Goal: Transaction & Acquisition: Book appointment/travel/reservation

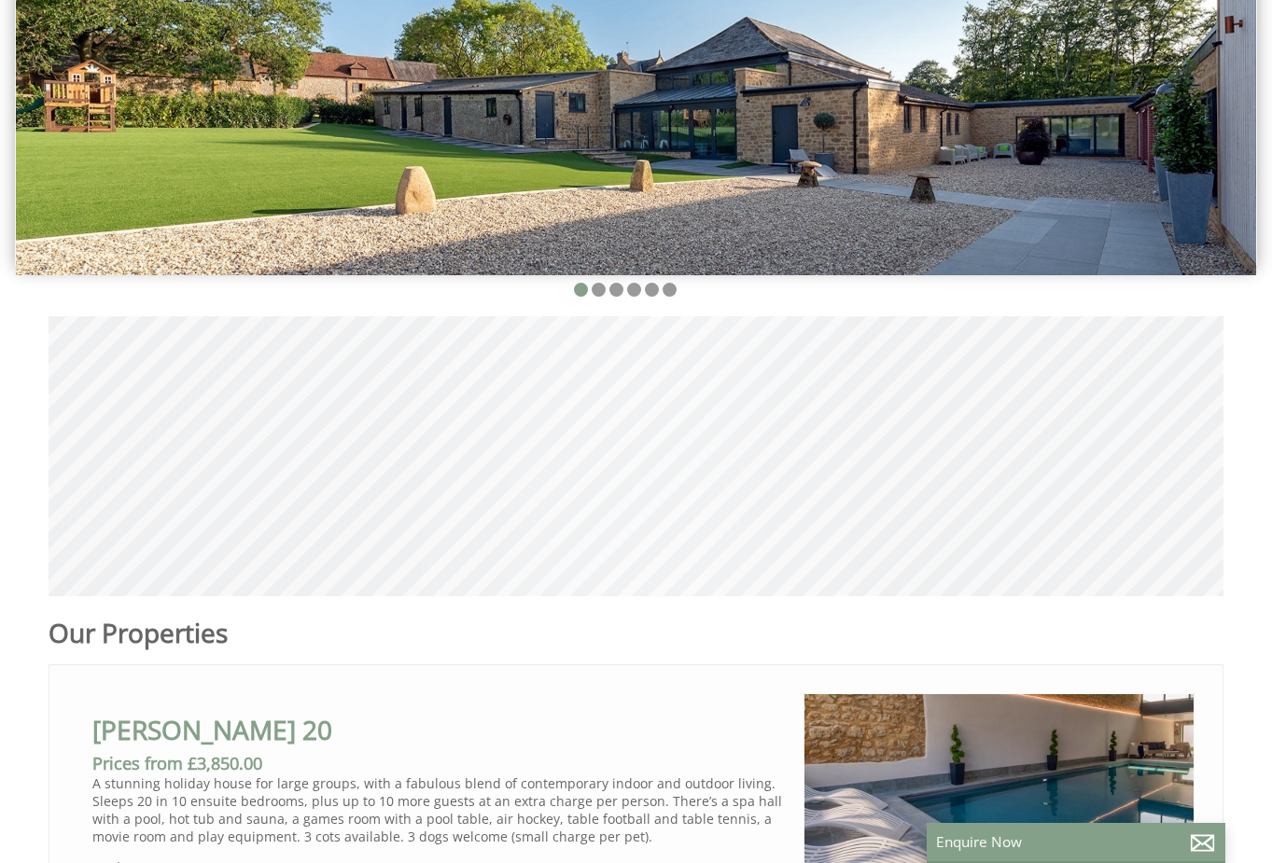
scroll to position [560, 0]
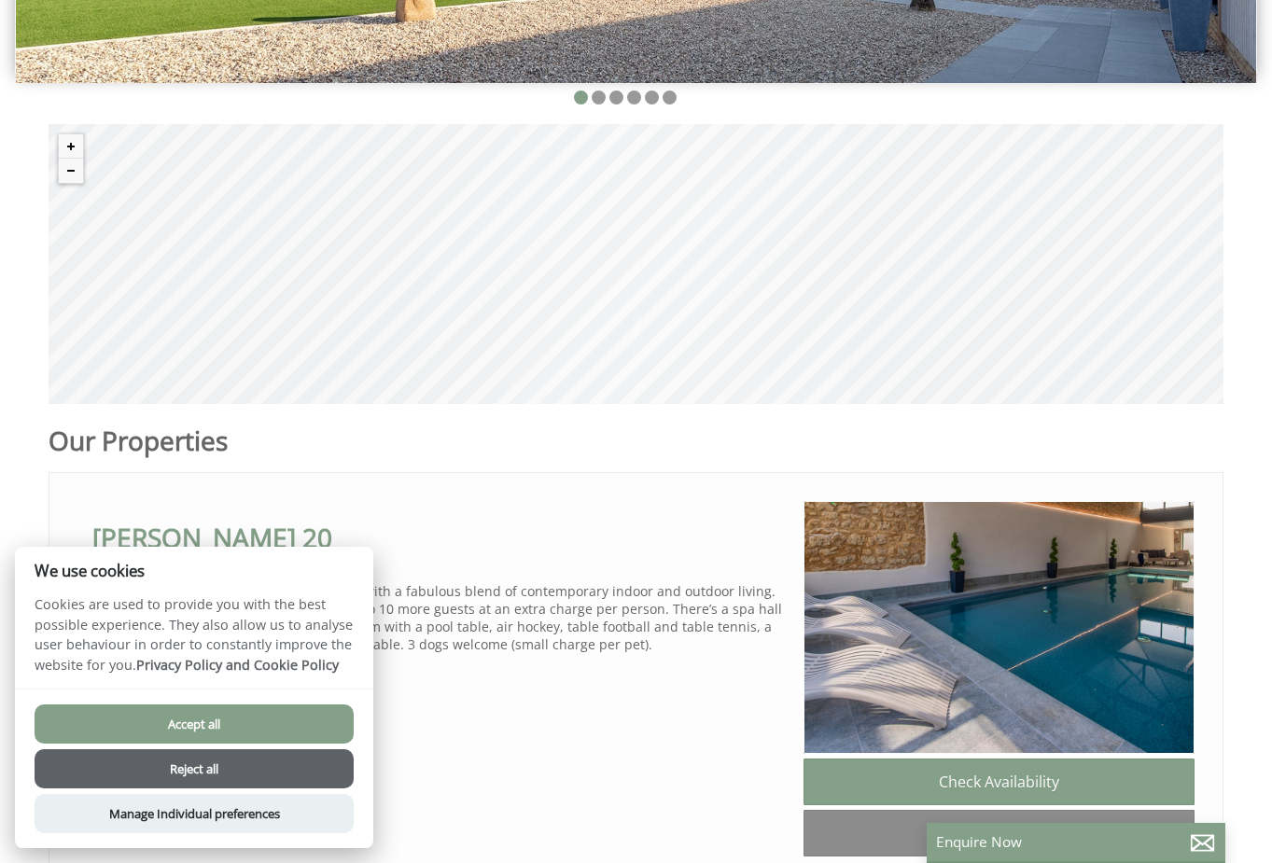
click at [262, 728] on button "Accept all" at bounding box center [194, 723] width 319 height 39
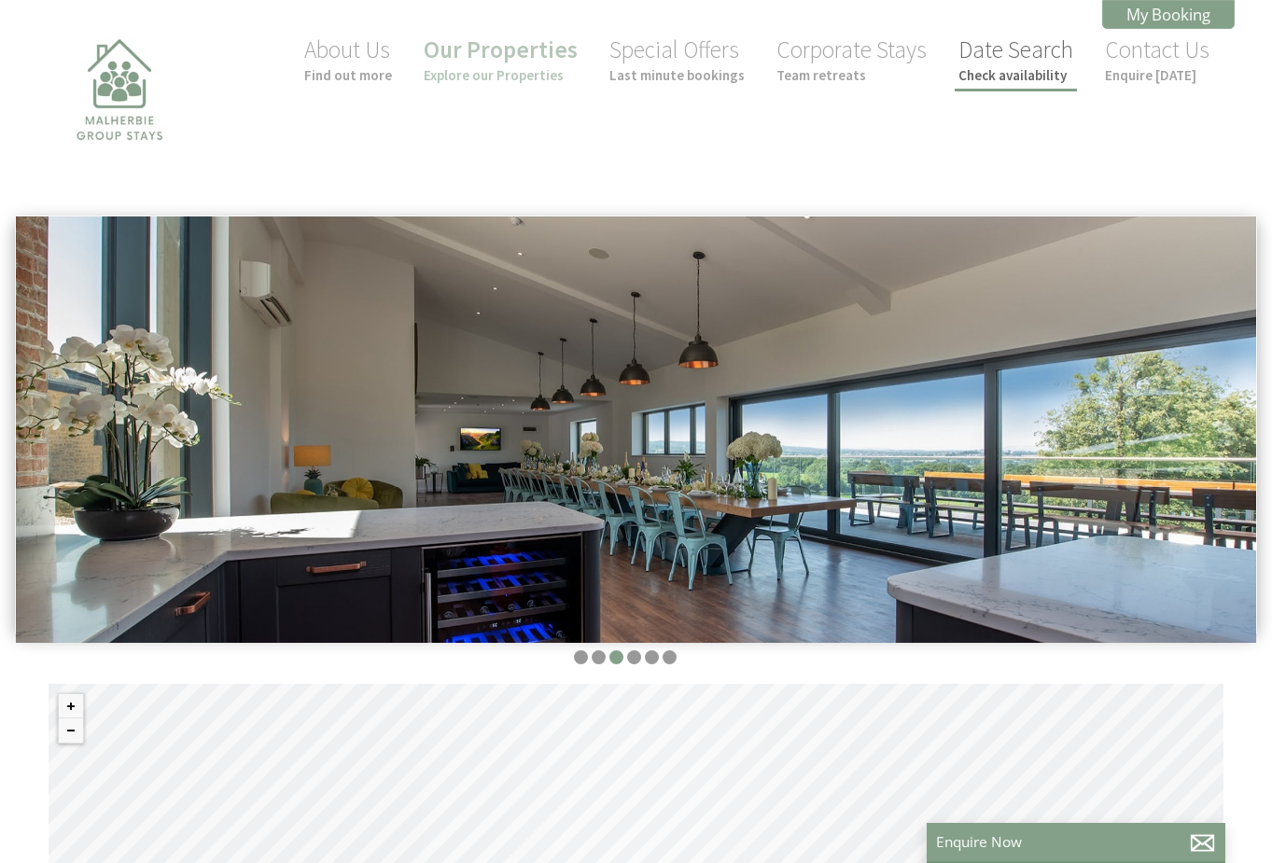
click at [1013, 45] on link "Date Search Check availability" at bounding box center [1015, 59] width 115 height 49
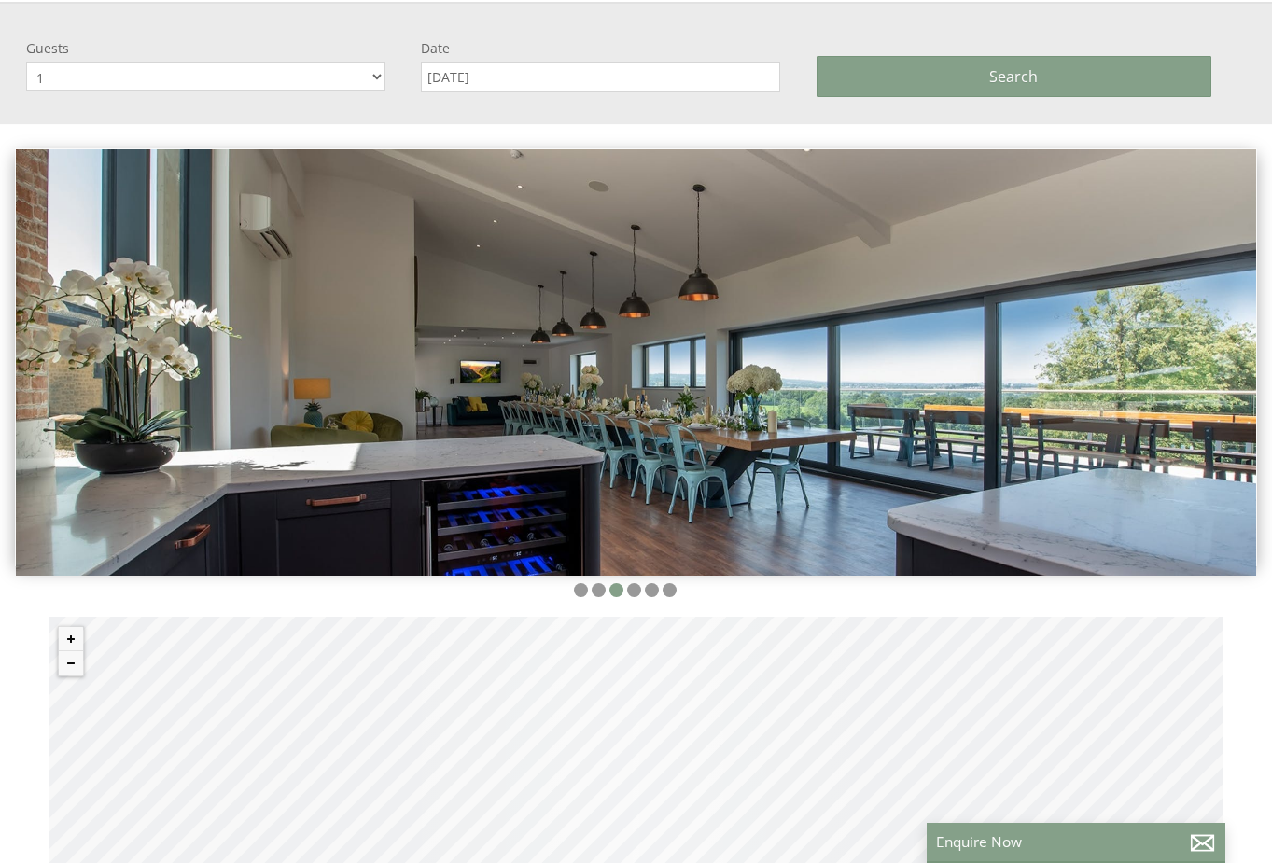
scroll to position [216, 0]
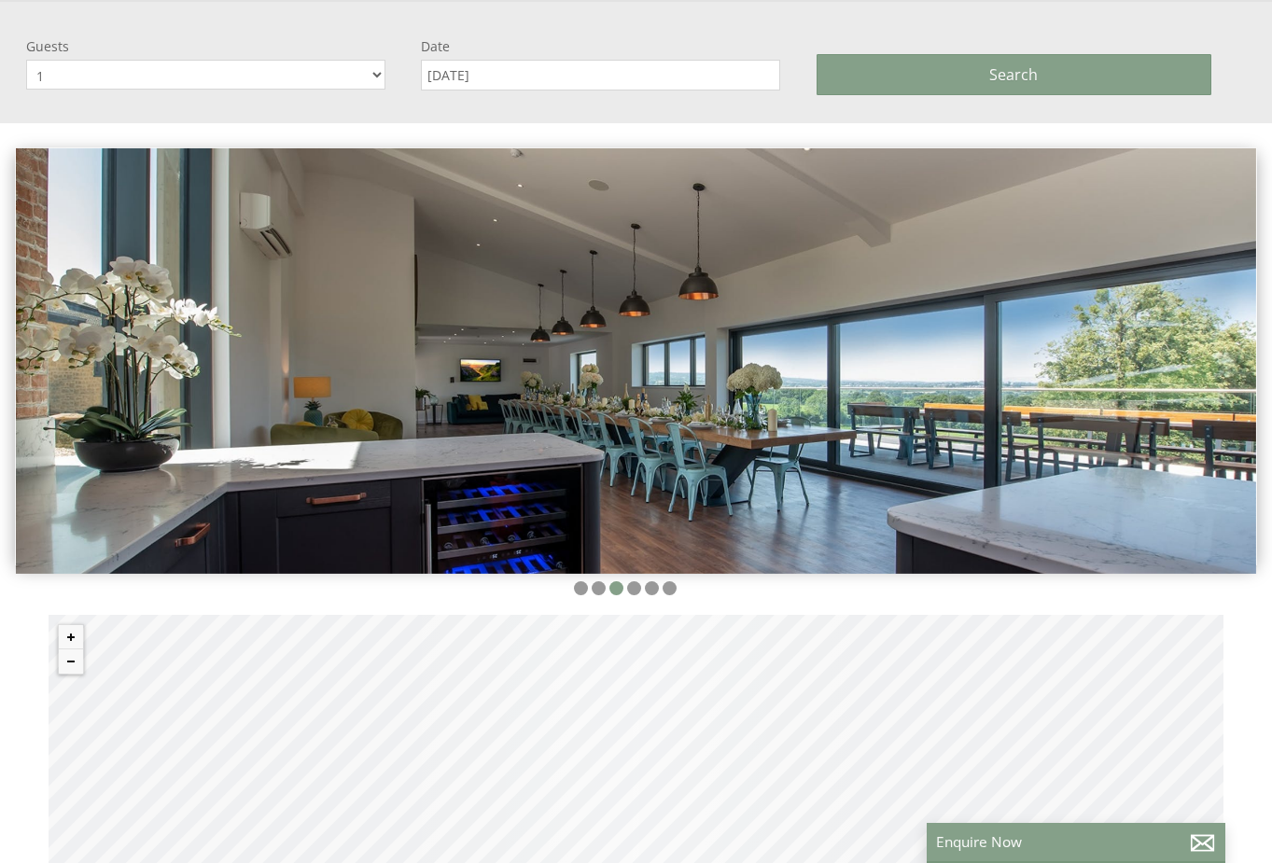
click at [379, 73] on select "1 2 3 4 5 6 7 8 9 10 11 12 13 14 15 16 17 18 19 20 21 22 23 24 25 26 27 28 29 30" at bounding box center [205, 75] width 359 height 30
select select "16"
click at [26, 60] on select "1 2 3 4 5 6 7 8 9 10 11 12 13 14 15 16 17 18 19 20 21 22 23 24 25 26 27 28 29 30" at bounding box center [205, 75] width 359 height 30
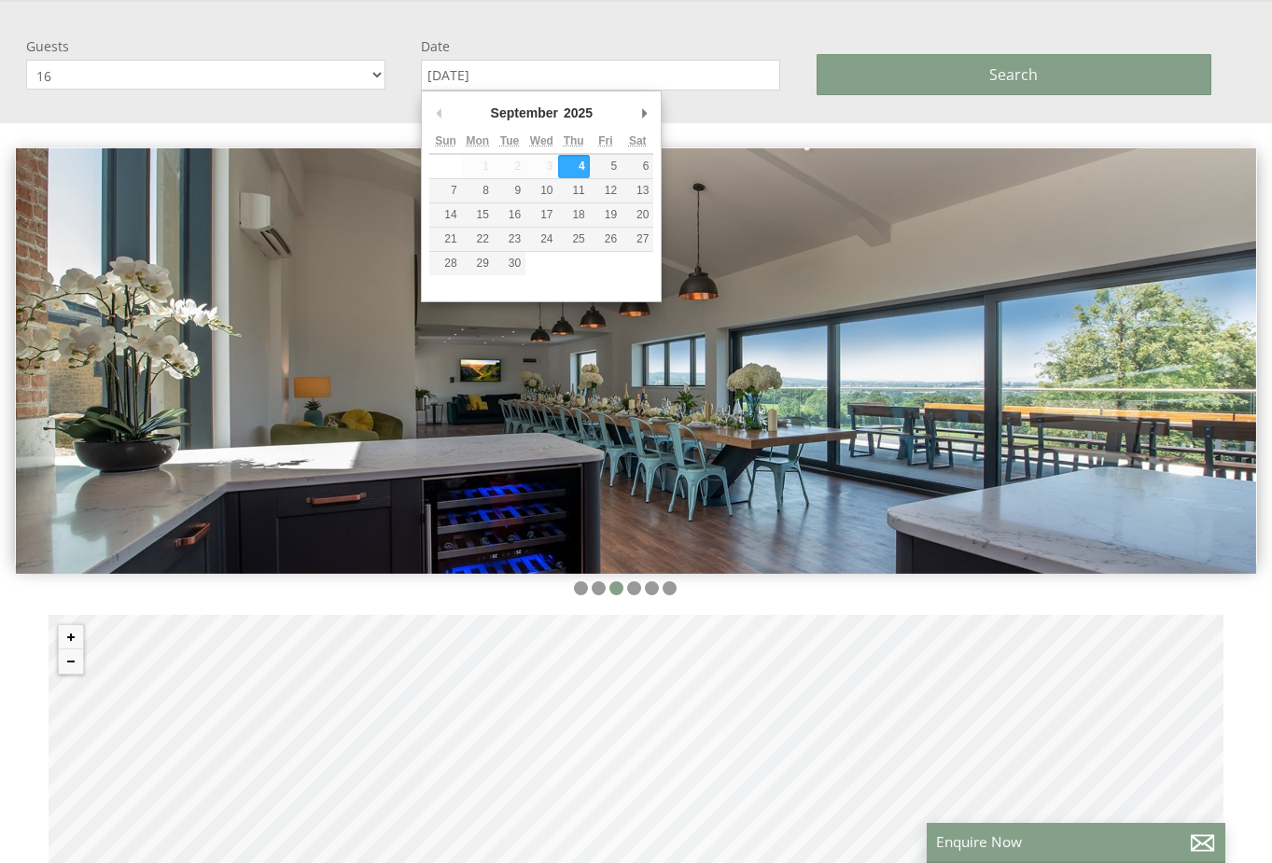
click at [510, 72] on input "[DATE]" at bounding box center [600, 75] width 359 height 31
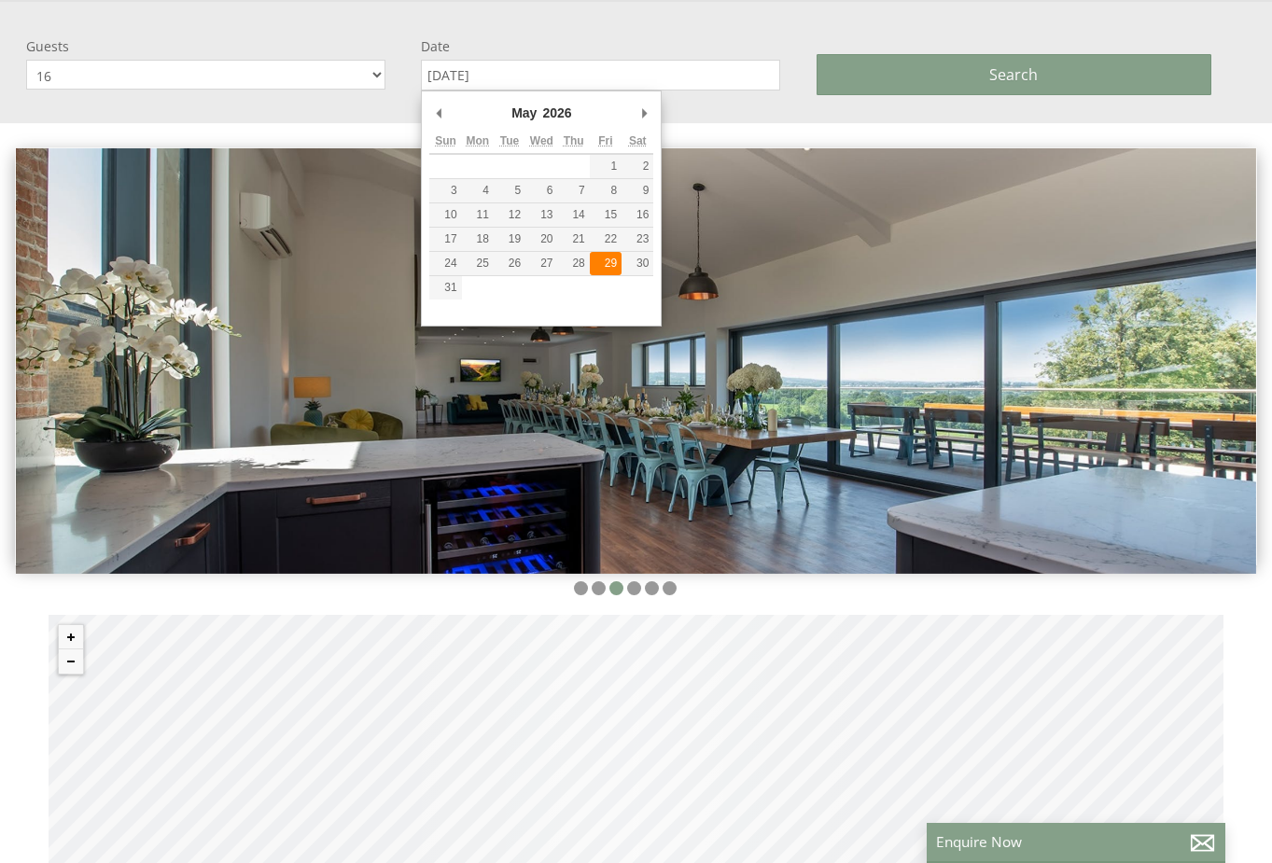
type input "29/05/2026"
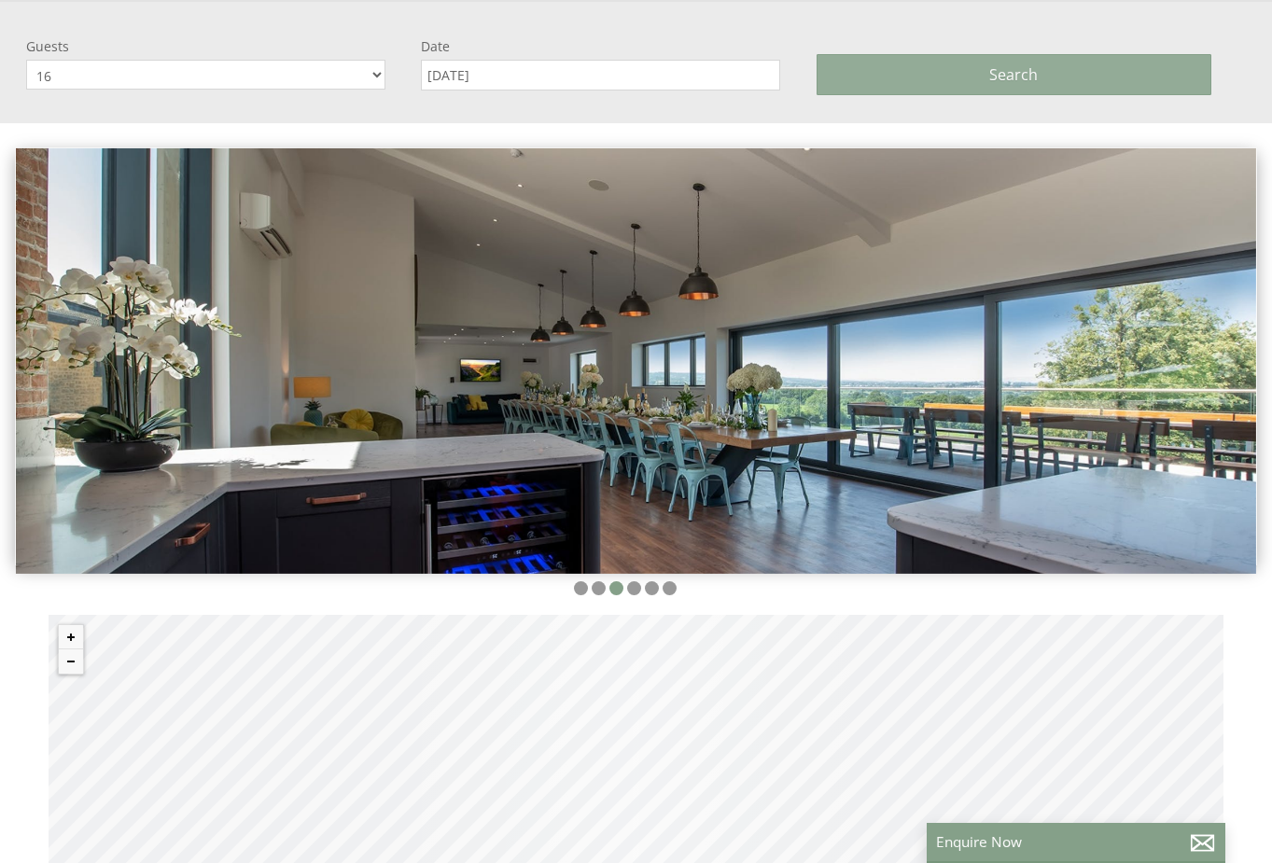
click at [1029, 63] on button "Search" at bounding box center [1013, 74] width 395 height 41
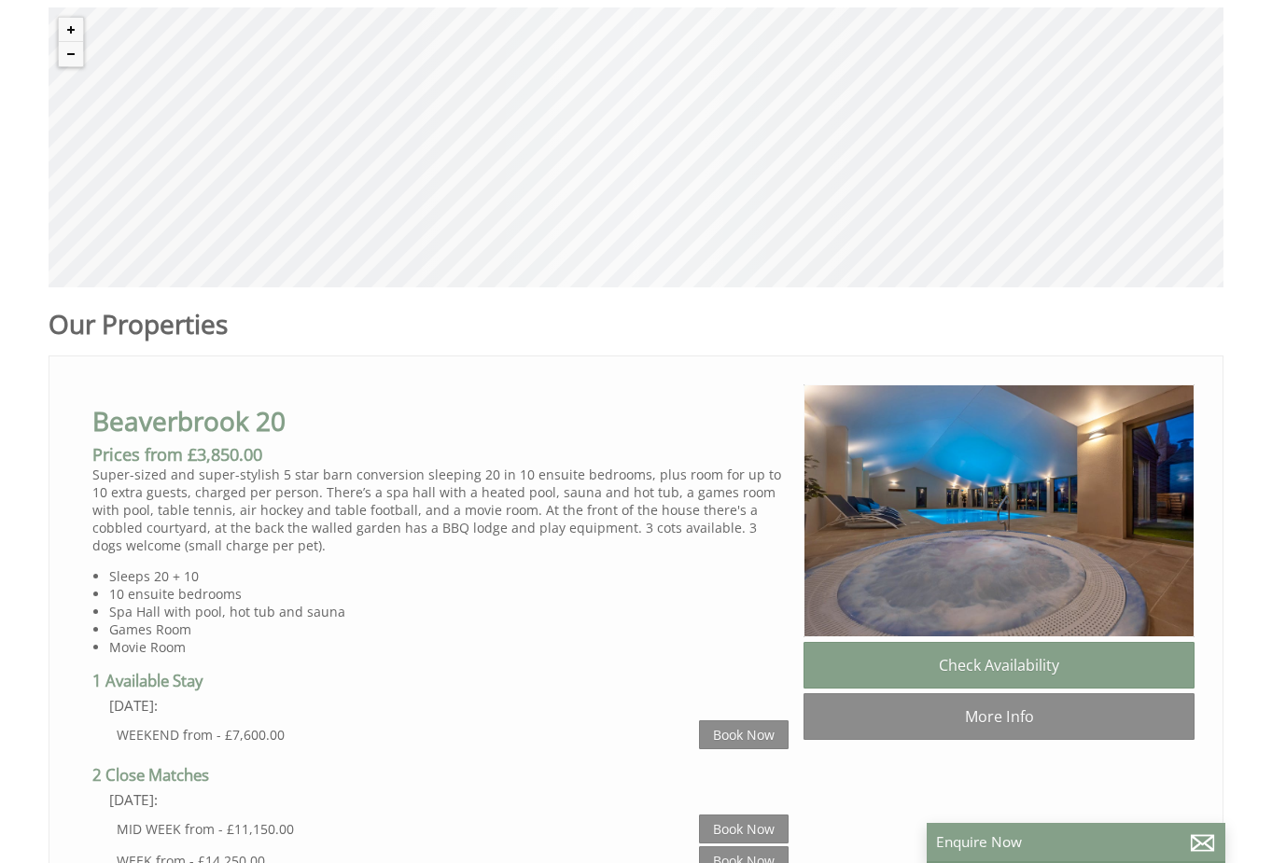
scroll to position [671, 0]
